Goal: Information Seeking & Learning: Check status

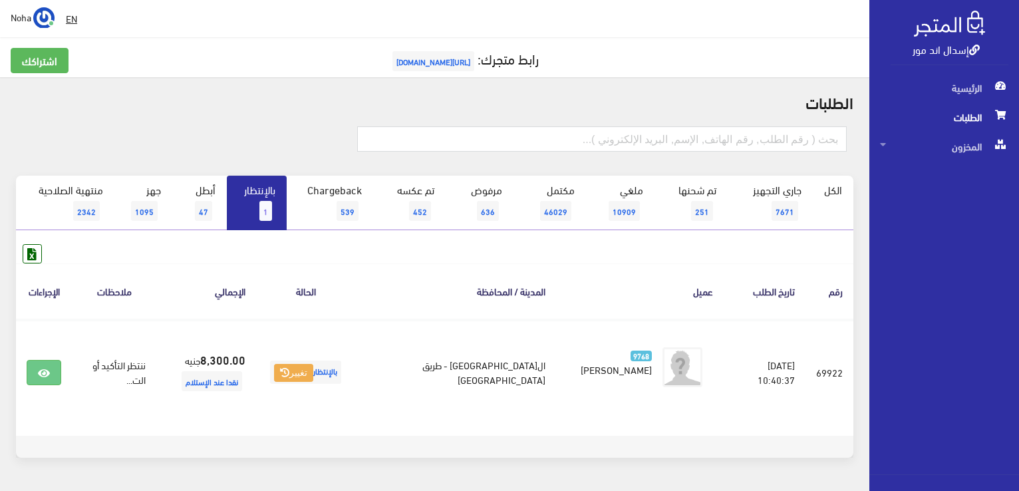
drag, startPoint x: 0, startPoint y: 0, endPoint x: 265, endPoint y: 206, distance: 335.7
click at [265, 206] on span "1" at bounding box center [265, 211] width 13 height 20
drag, startPoint x: 0, startPoint y: 0, endPoint x: 262, endPoint y: 210, distance: 336.0
click at [262, 210] on span "1" at bounding box center [265, 211] width 13 height 20
click at [260, 208] on link "بالإنتظار 1" at bounding box center [257, 203] width 60 height 55
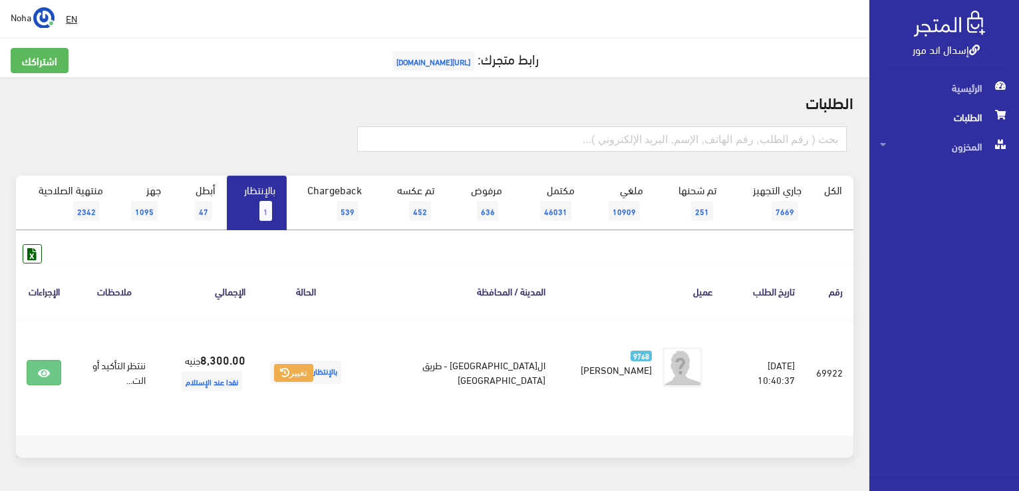
click at [262, 208] on span "1" at bounding box center [265, 211] width 13 height 20
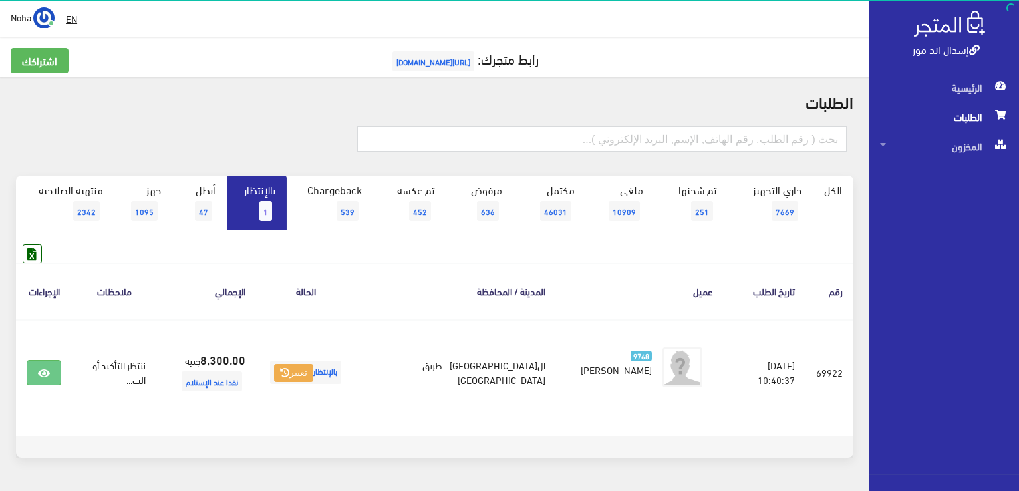
click at [259, 212] on link "بالإنتظار 1" at bounding box center [257, 203] width 60 height 55
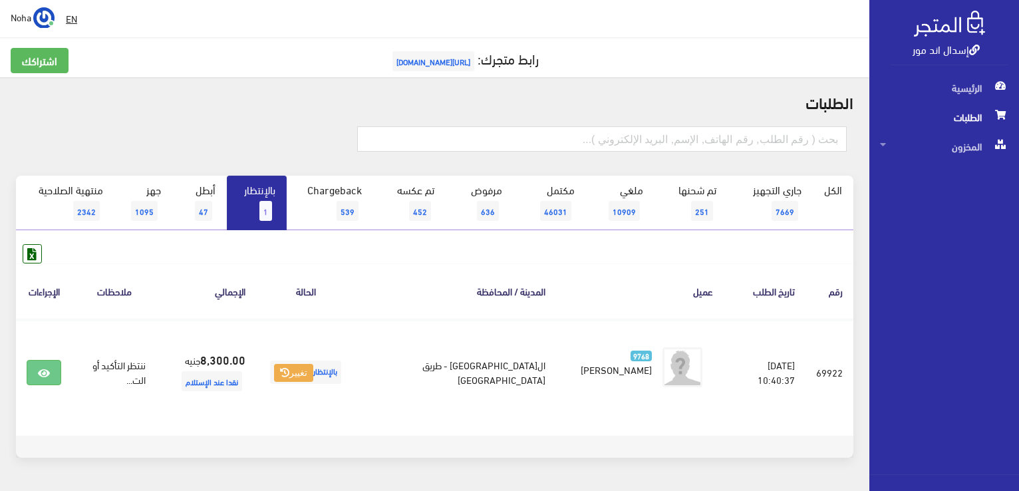
click at [257, 212] on link "بالإنتظار 1" at bounding box center [257, 203] width 60 height 55
